Goal: Information Seeking & Learning: Find specific fact

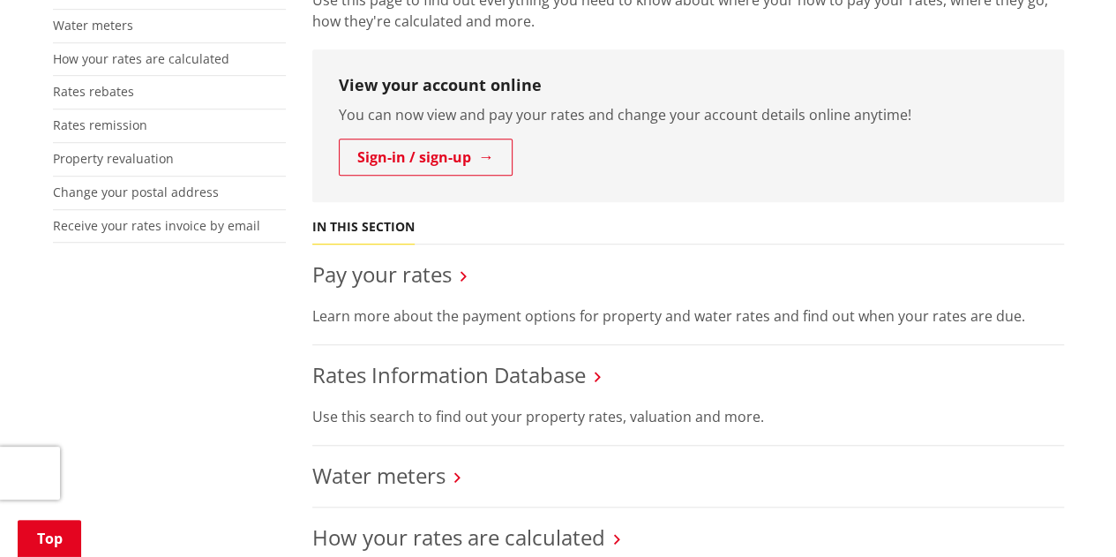
scroll to position [529, 0]
click at [420, 360] on link "Rates Information Database" at bounding box center [448, 374] width 273 height 29
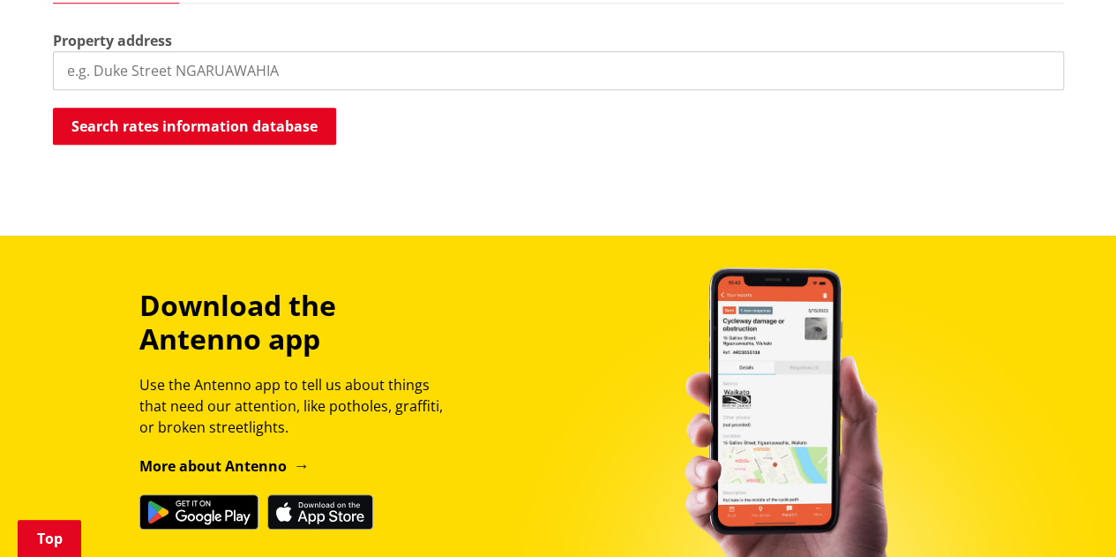
scroll to position [617, 0]
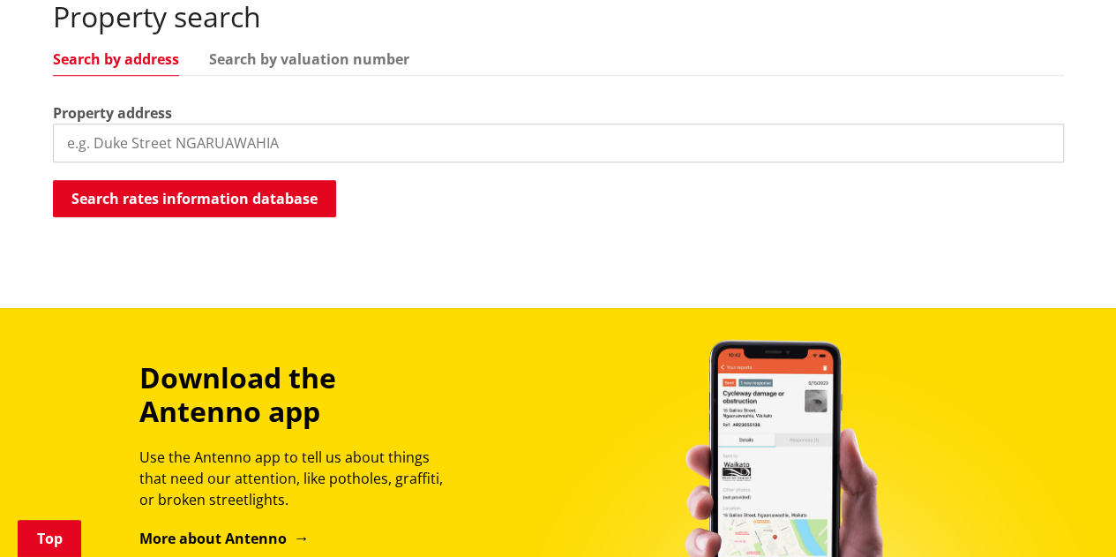
click at [221, 123] on input "search" at bounding box center [558, 142] width 1011 height 39
type input "[STREET_ADDRESS][PERSON_NAME]"
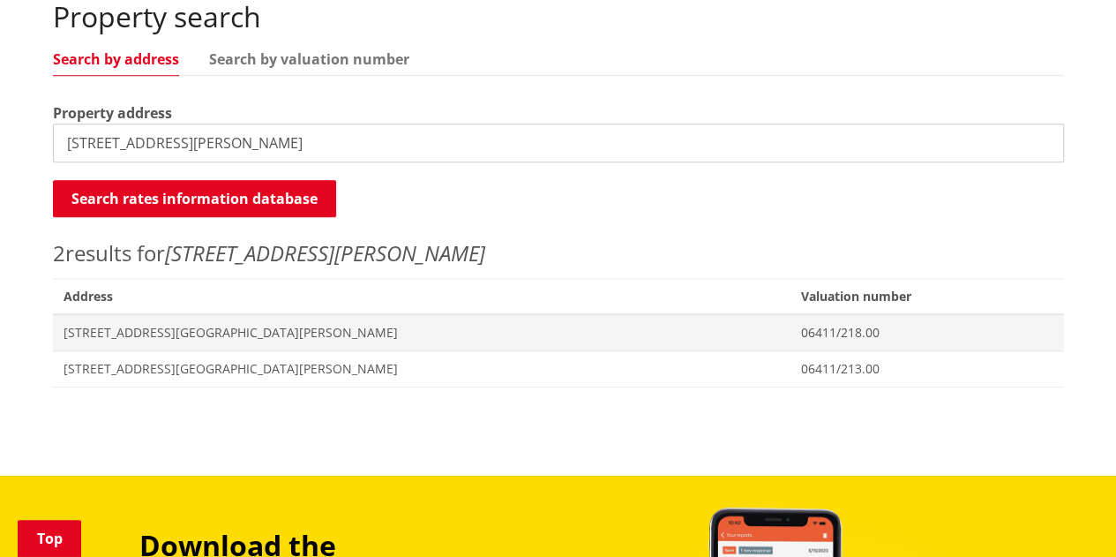
click at [167, 124] on input "[STREET_ADDRESS][PERSON_NAME]" at bounding box center [558, 142] width 1011 height 39
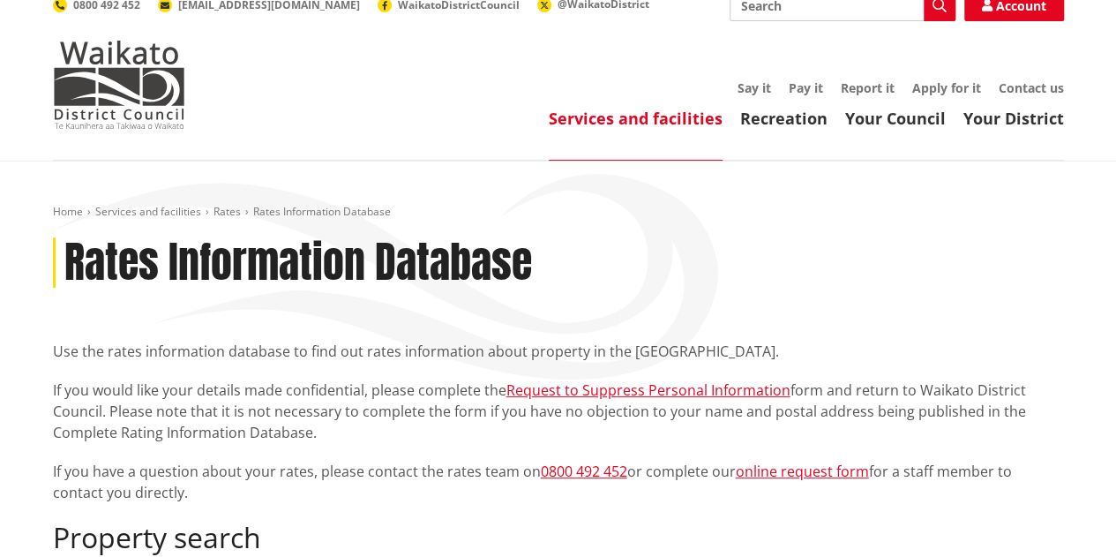
scroll to position [0, 0]
